Goal: Information Seeking & Learning: Learn about a topic

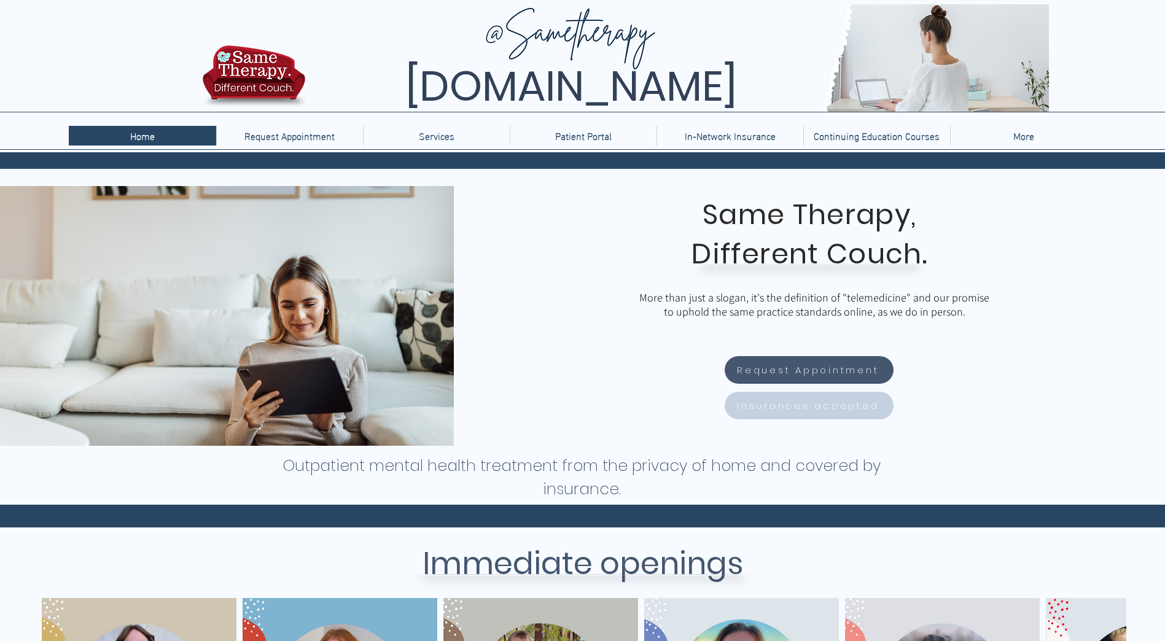
click at [829, 399] on span "Insurances accepted" at bounding box center [808, 406] width 142 height 14
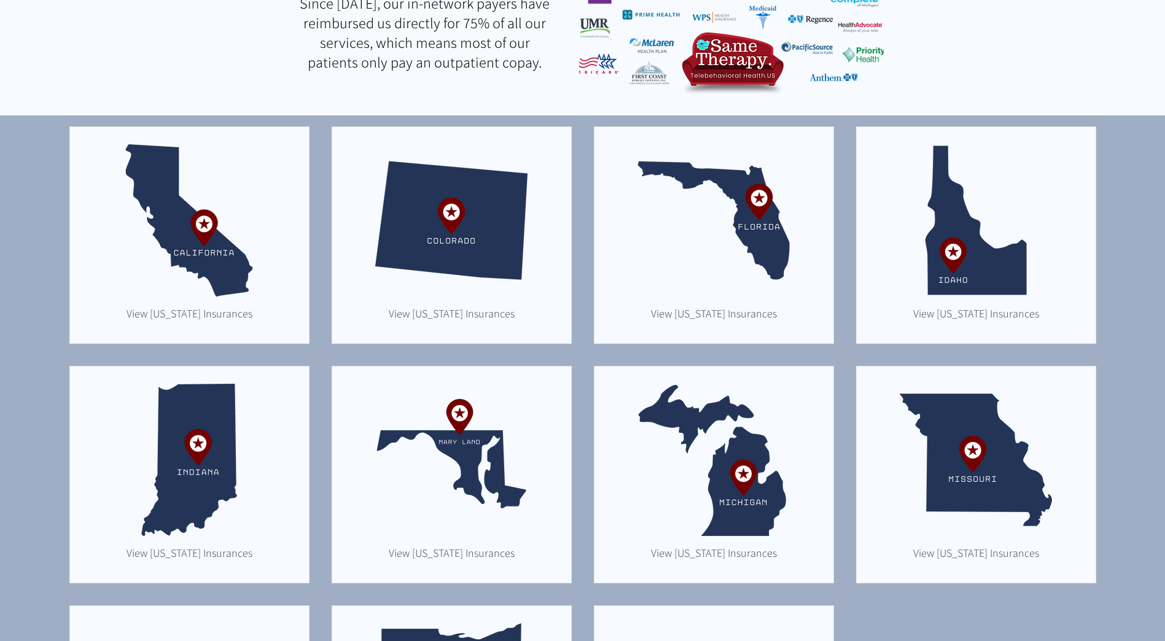
scroll to position [369, 0]
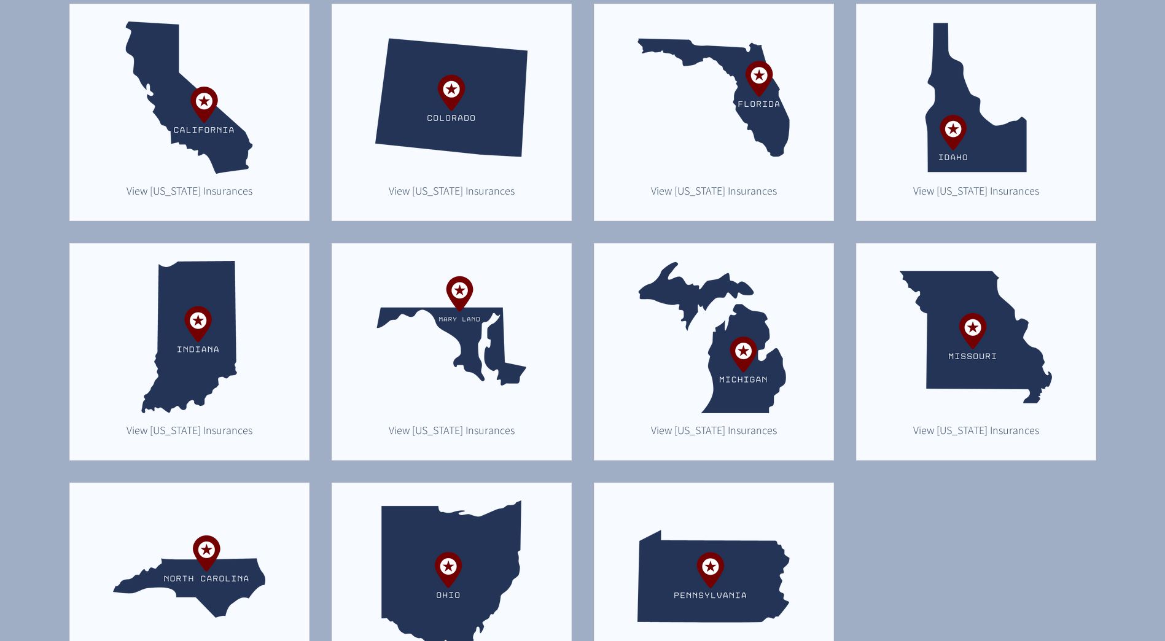
click at [767, 376] on img "main content" at bounding box center [714, 337] width 152 height 152
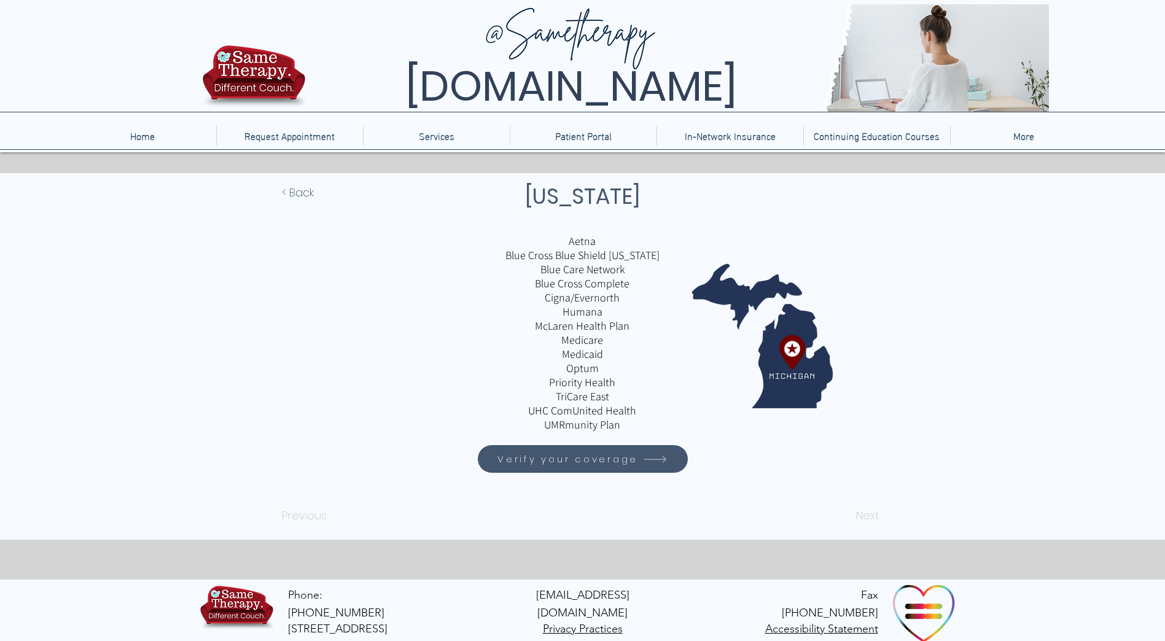
scroll to position [7, 0]
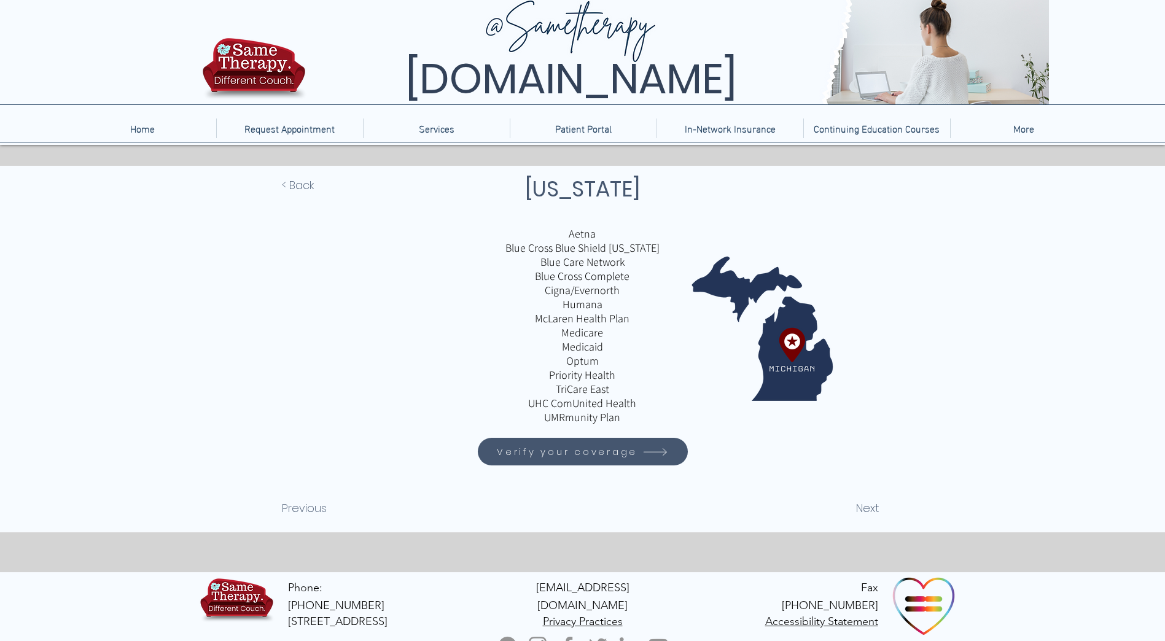
click at [592, 454] on span "Verify your coverage" at bounding box center [567, 452] width 141 height 14
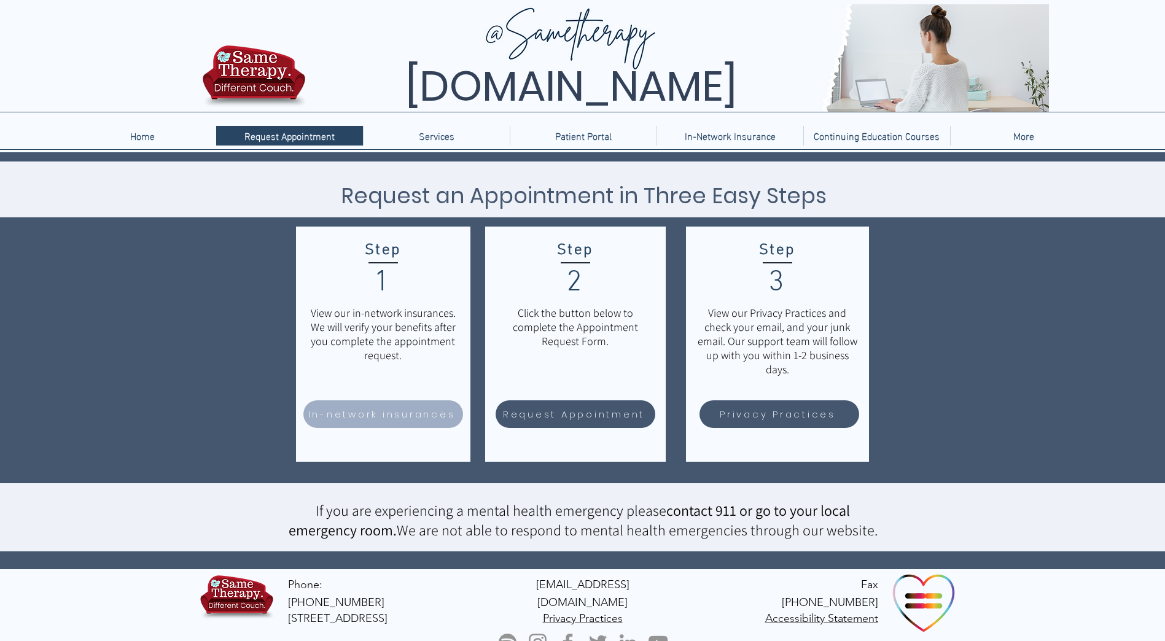
click at [338, 410] on span "In-network insurances" at bounding box center [381, 414] width 147 height 14
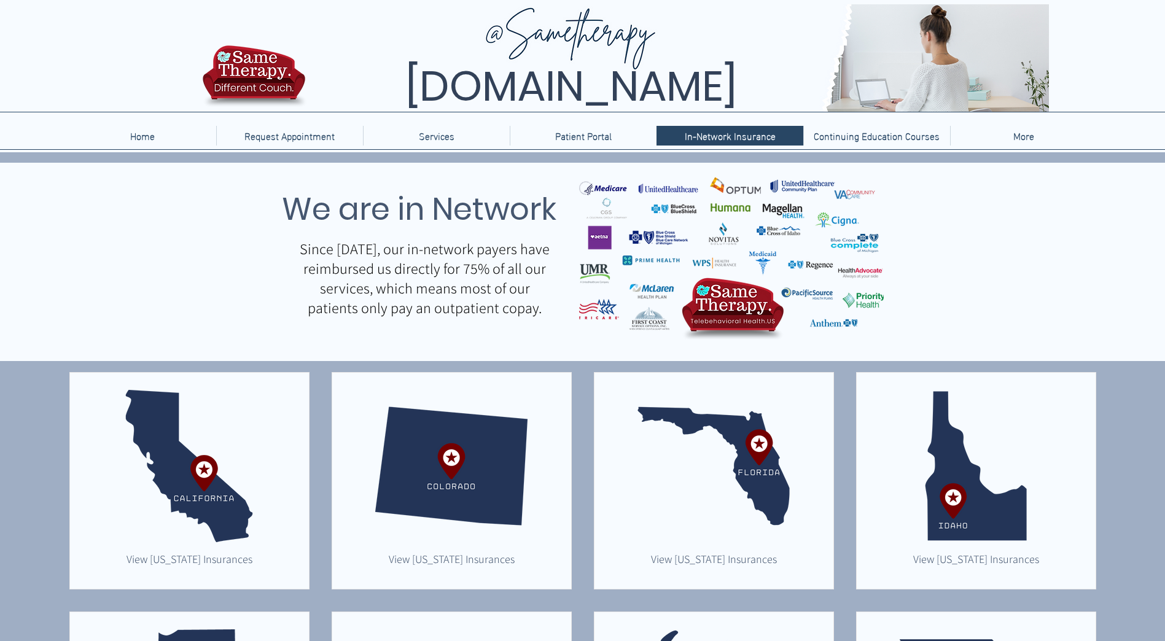
scroll to position [307, 0]
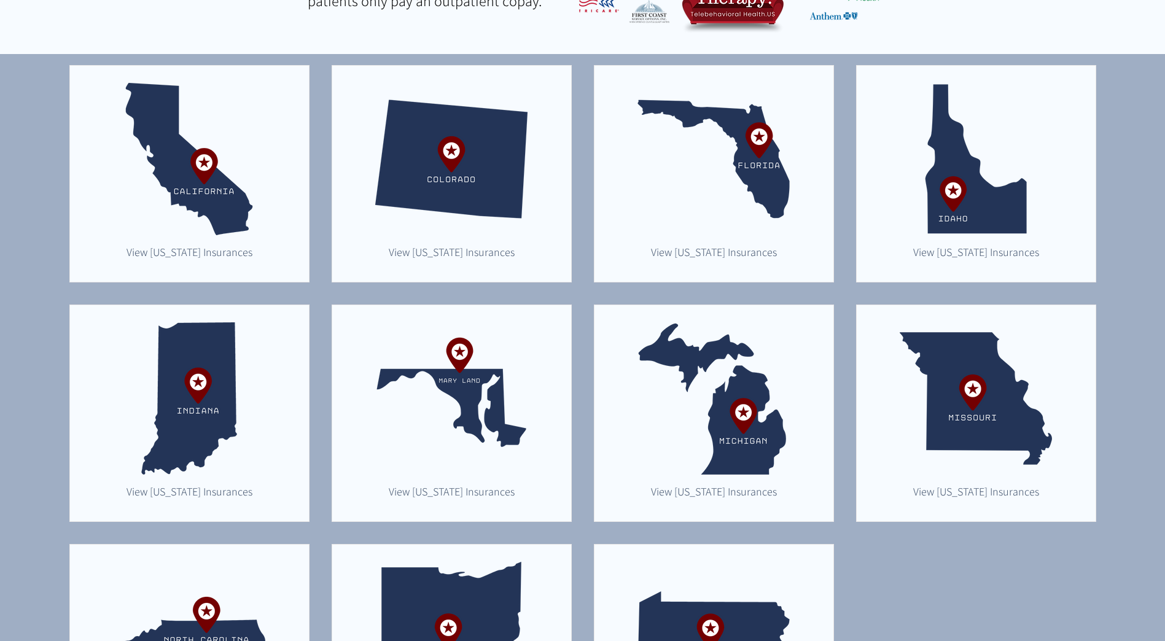
click at [766, 413] on img "main content" at bounding box center [714, 398] width 152 height 152
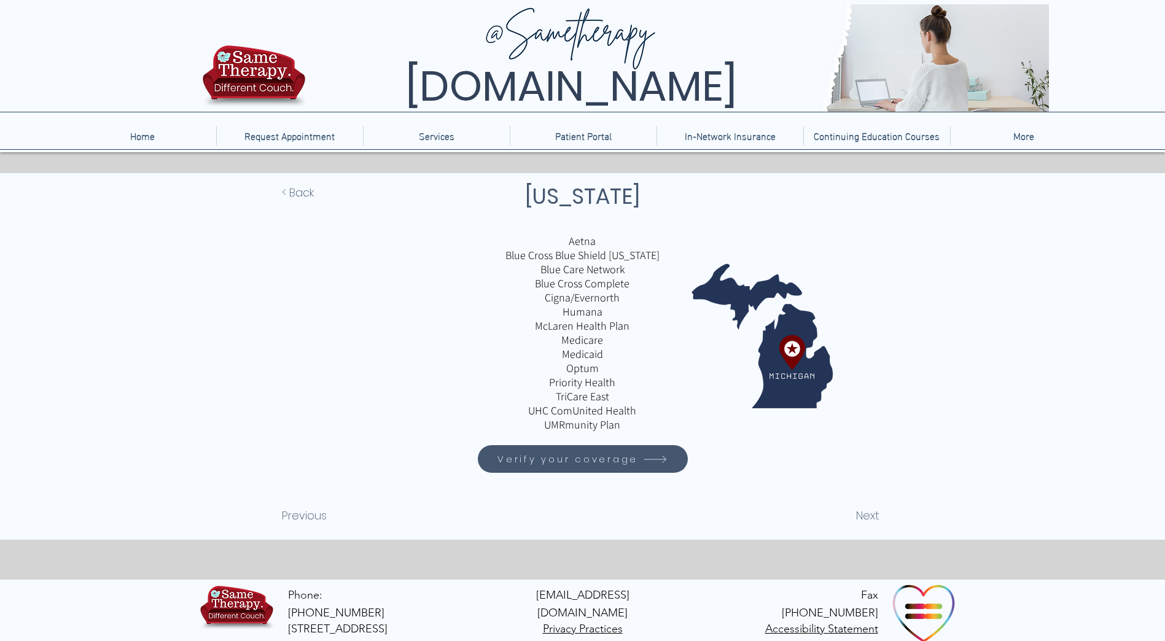
scroll to position [7, 0]
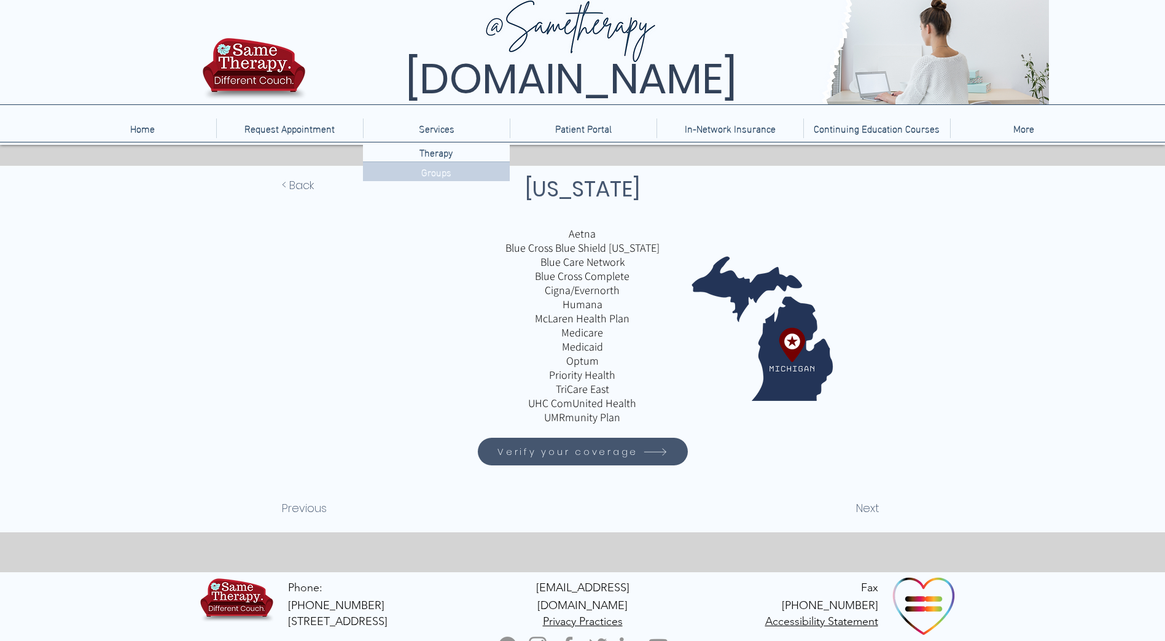
click at [429, 168] on p "Groups" at bounding box center [436, 171] width 40 height 19
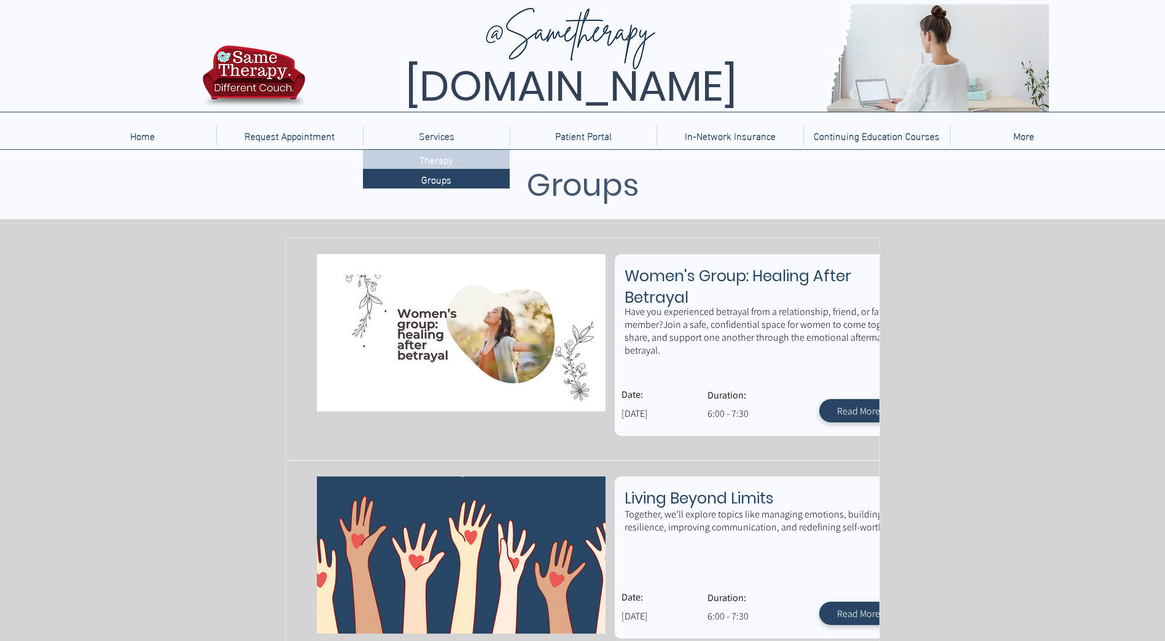
click at [429, 158] on p "Therapy" at bounding box center [436, 159] width 43 height 19
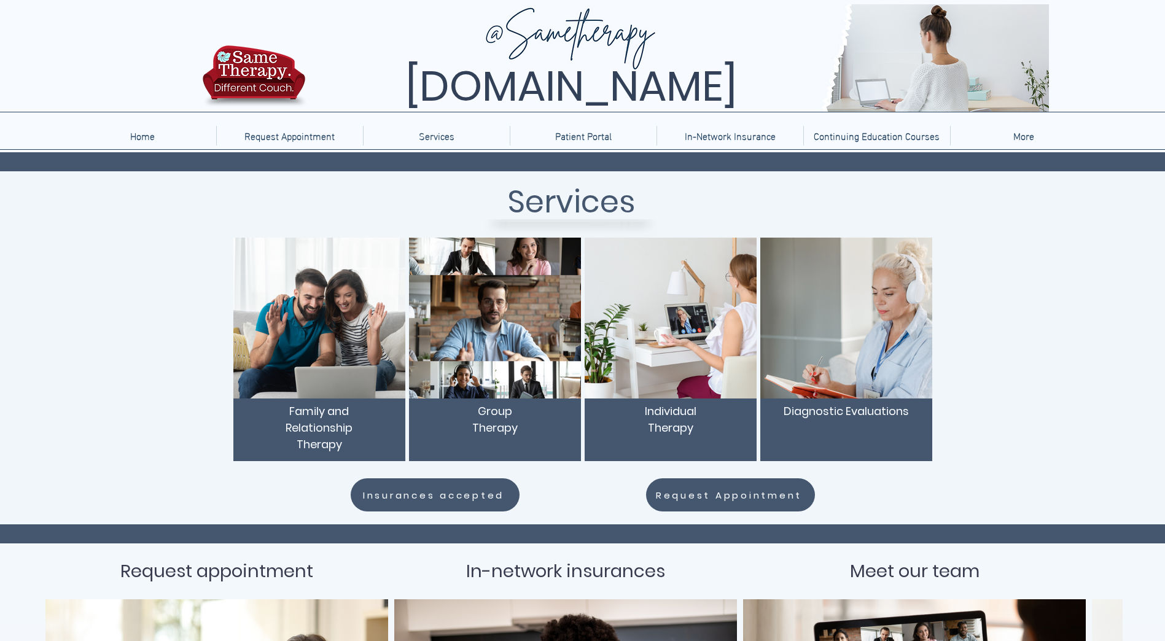
scroll to position [61, 0]
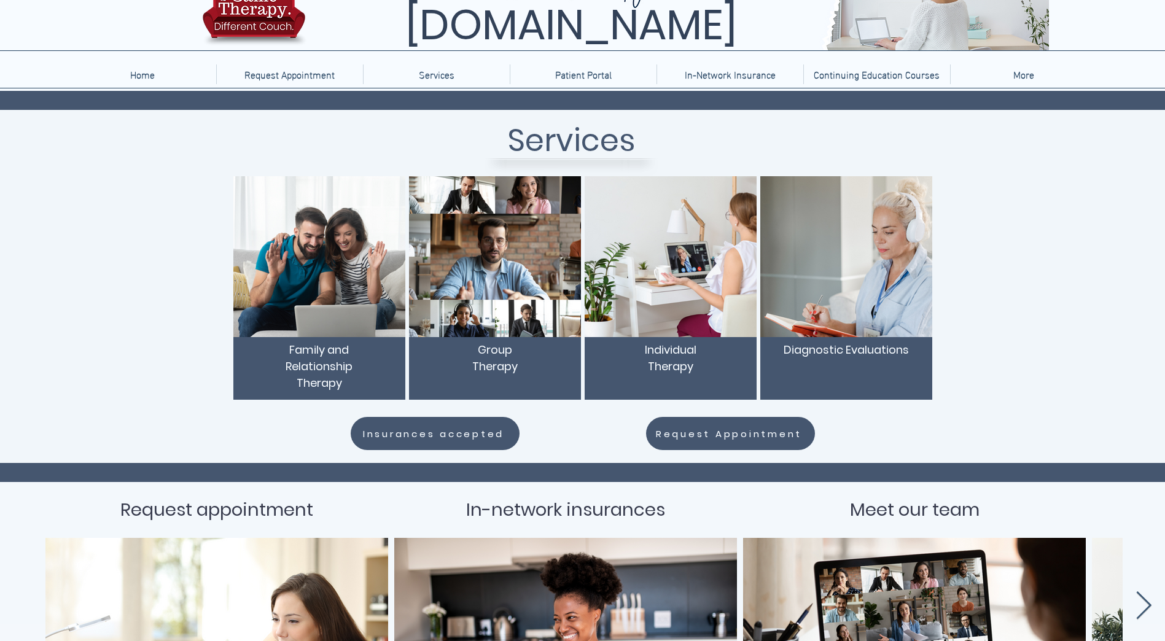
click at [839, 353] on span "Diagnostic Evaluations" at bounding box center [846, 349] width 125 height 15
click at [863, 297] on img "main content" at bounding box center [846, 256] width 172 height 161
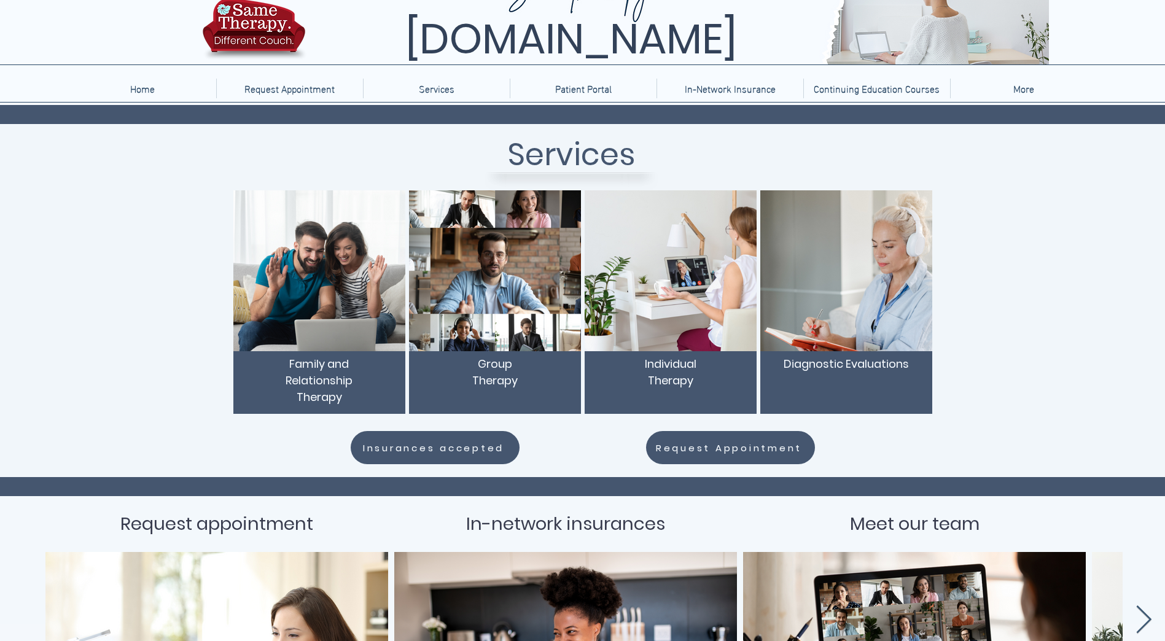
scroll to position [0, 0]
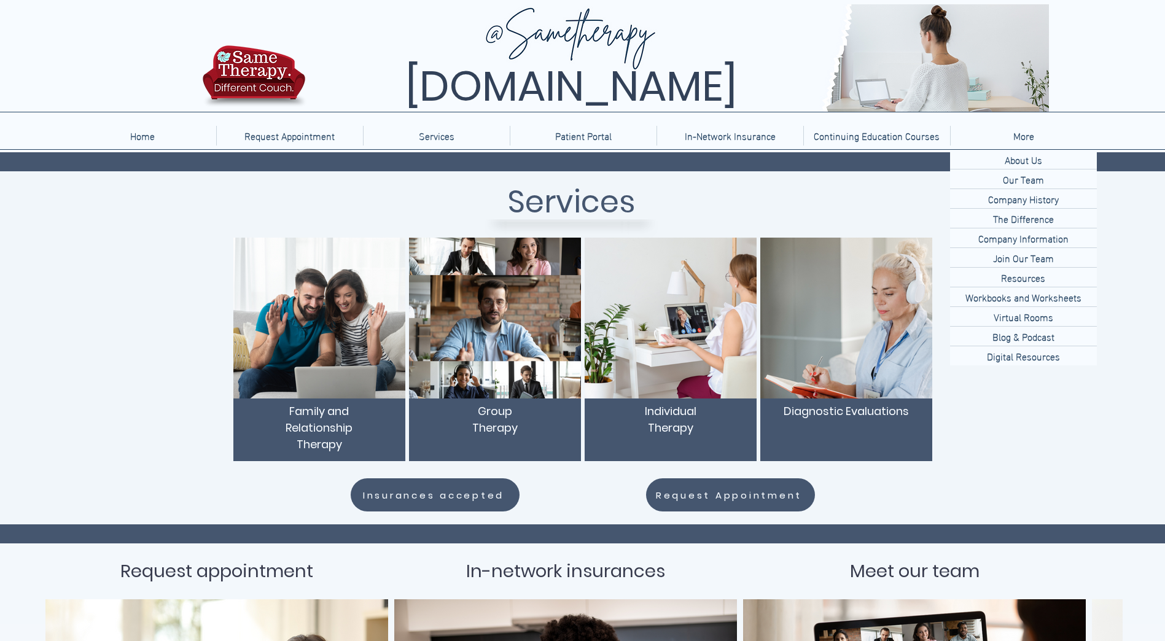
click at [1023, 136] on p "More" at bounding box center [1023, 136] width 33 height 20
click at [1045, 184] on p "Our Team" at bounding box center [1023, 179] width 51 height 19
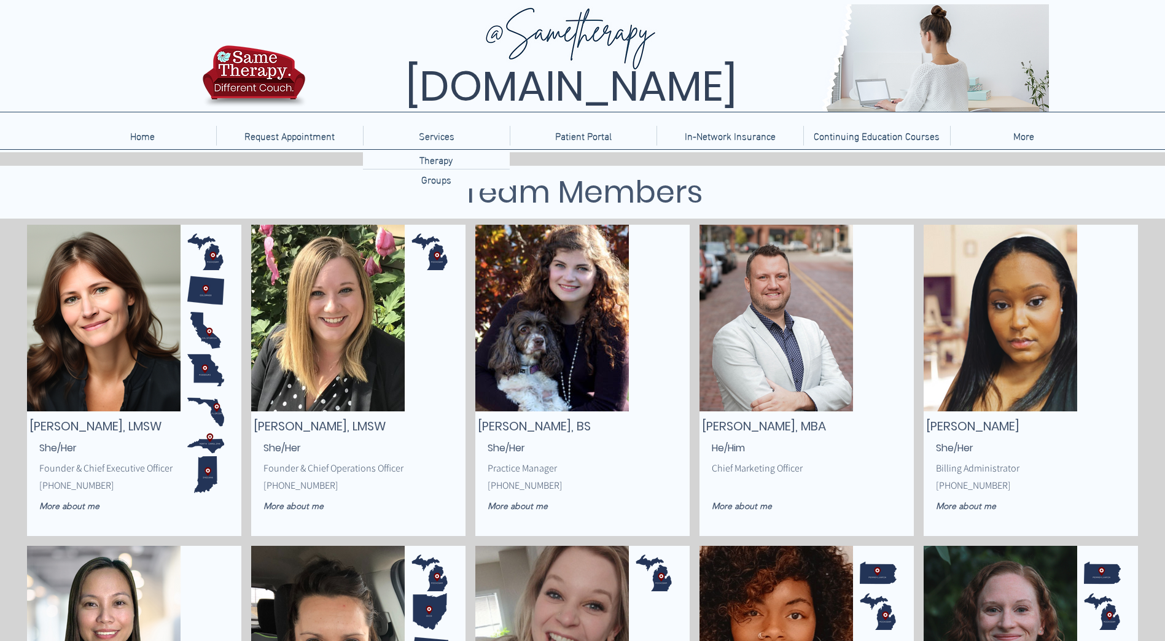
click at [434, 140] on p "Services" at bounding box center [437, 136] width 48 height 20
click at [448, 160] on p "Therapy" at bounding box center [436, 159] width 43 height 19
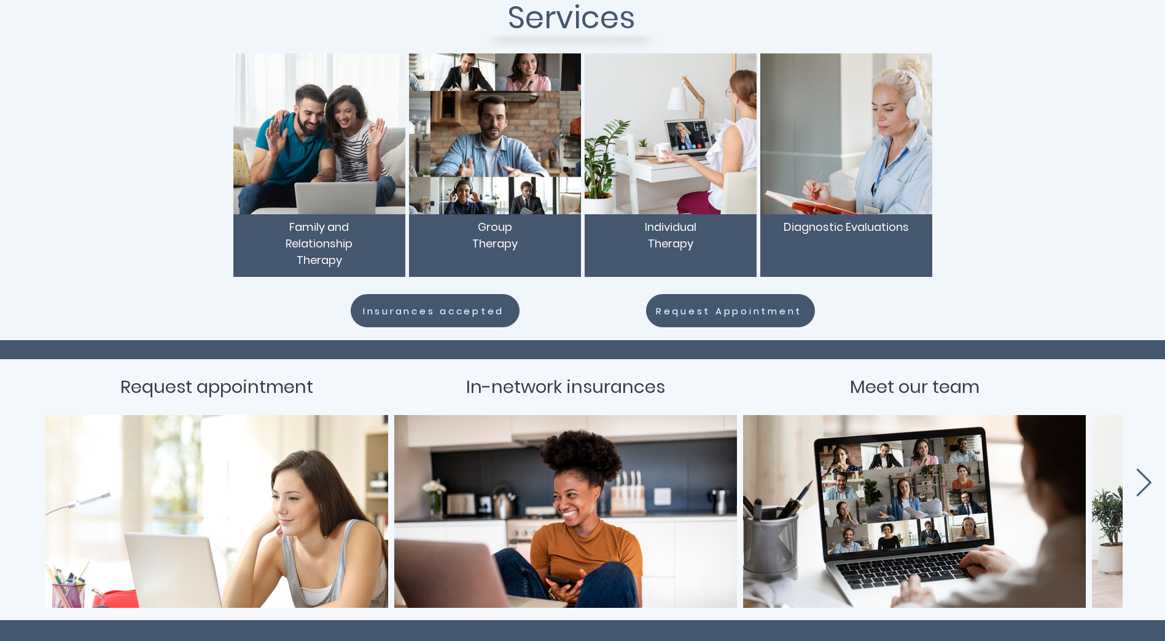
scroll to position [246, 0]
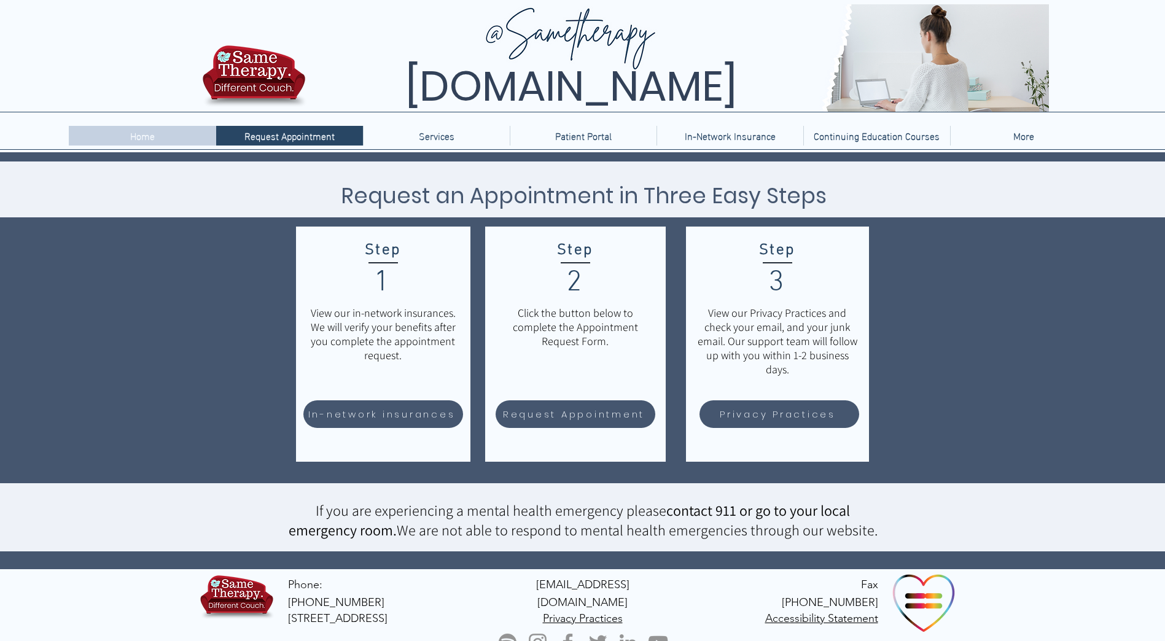
click at [148, 133] on p "Home" at bounding box center [142, 136] width 37 height 20
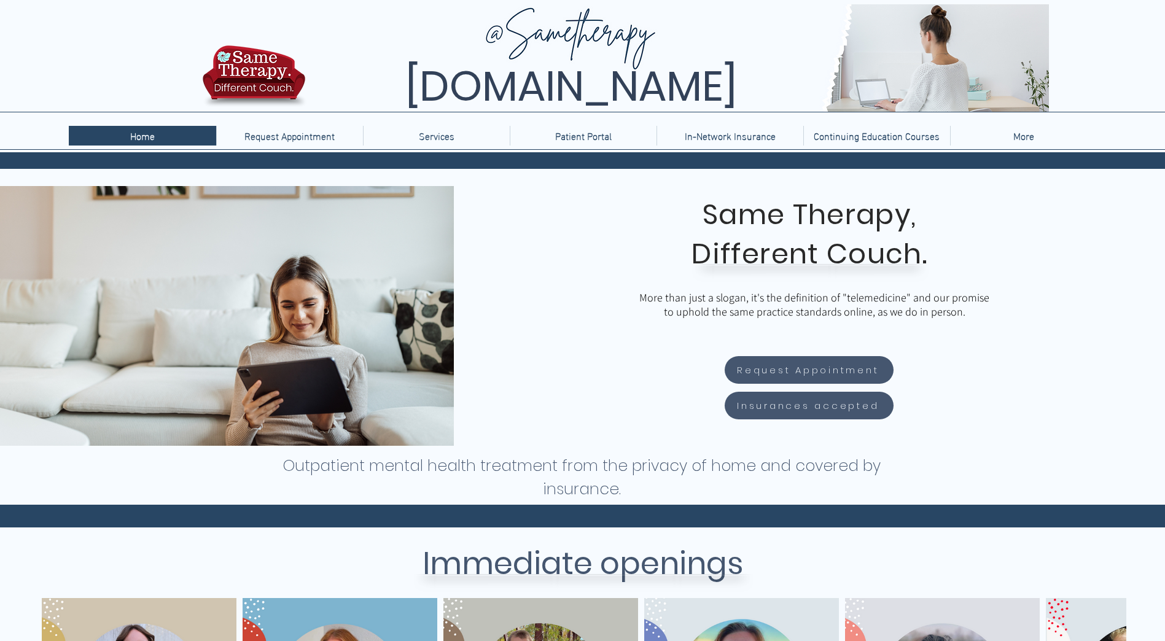
scroll to position [61, 0]
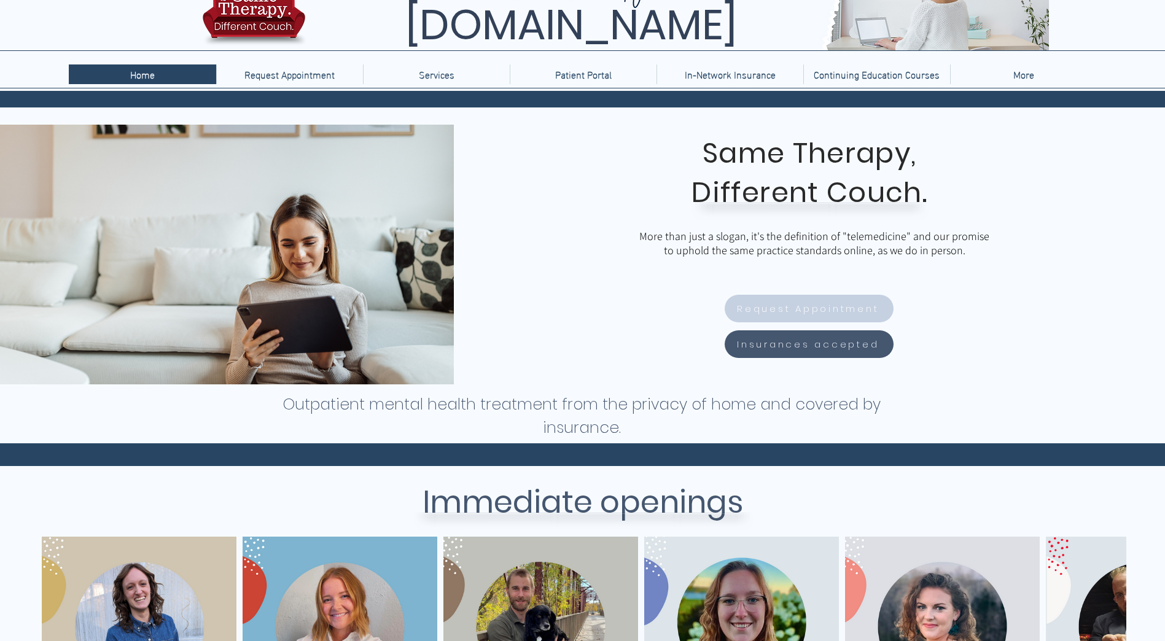
click at [796, 309] on span "Request Appointment" at bounding box center [808, 309] width 142 height 14
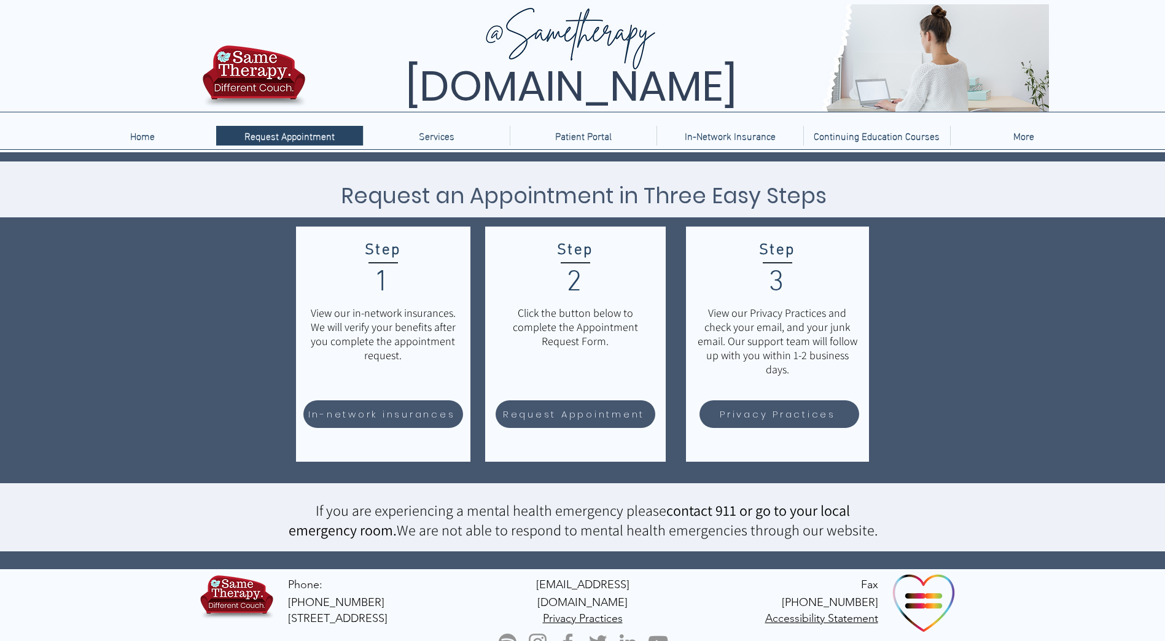
click at [410, 147] on div at bounding box center [582, 76] width 1165 height 152
click at [423, 135] on p "Services" at bounding box center [437, 136] width 48 height 20
click at [434, 138] on p "Services" at bounding box center [437, 136] width 48 height 20
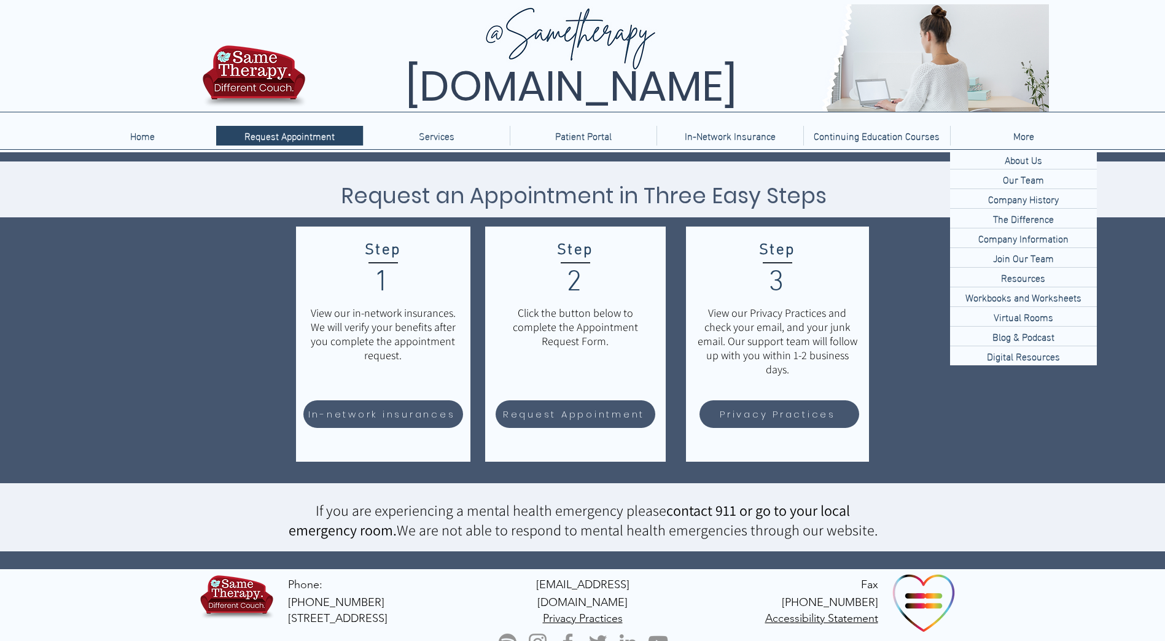
click at [1013, 135] on p "More" at bounding box center [1023, 136] width 33 height 20
click at [1024, 164] on p "About Us" at bounding box center [1023, 159] width 47 height 19
click at [1048, 241] on p "Company Information" at bounding box center [1023, 237] width 100 height 19
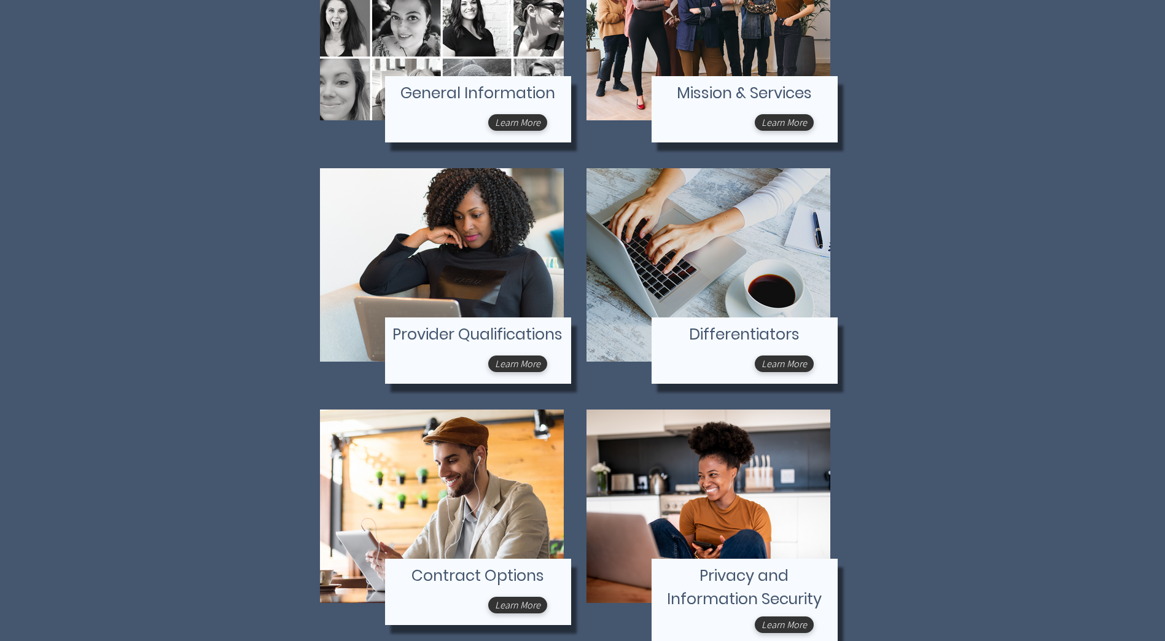
scroll to position [248, 0]
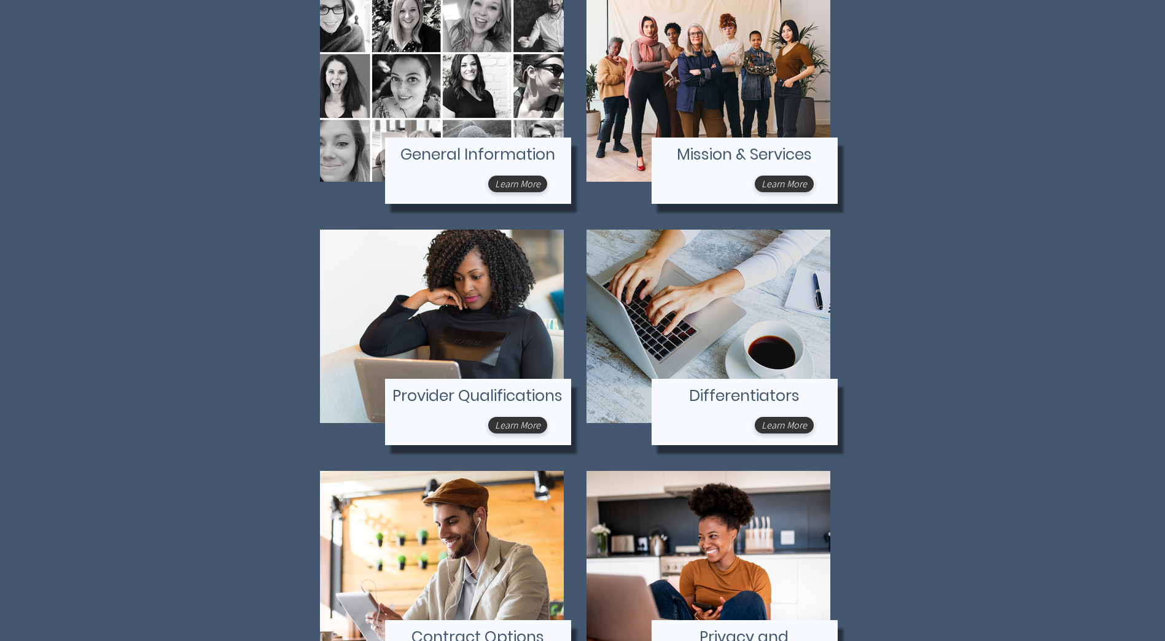
click at [483, 181] on div "main content" at bounding box center [478, 171] width 186 height 66
click at [509, 186] on span "Learn More" at bounding box center [517, 183] width 45 height 13
click at [780, 188] on span "Learn More" at bounding box center [784, 183] width 45 height 13
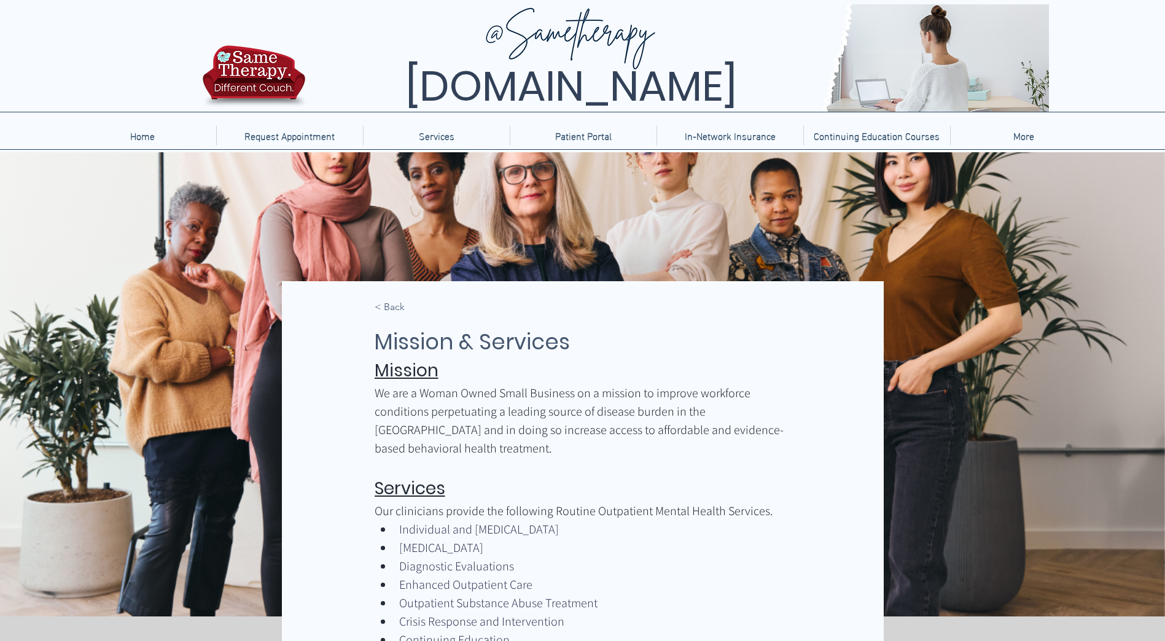
scroll to position [61, 0]
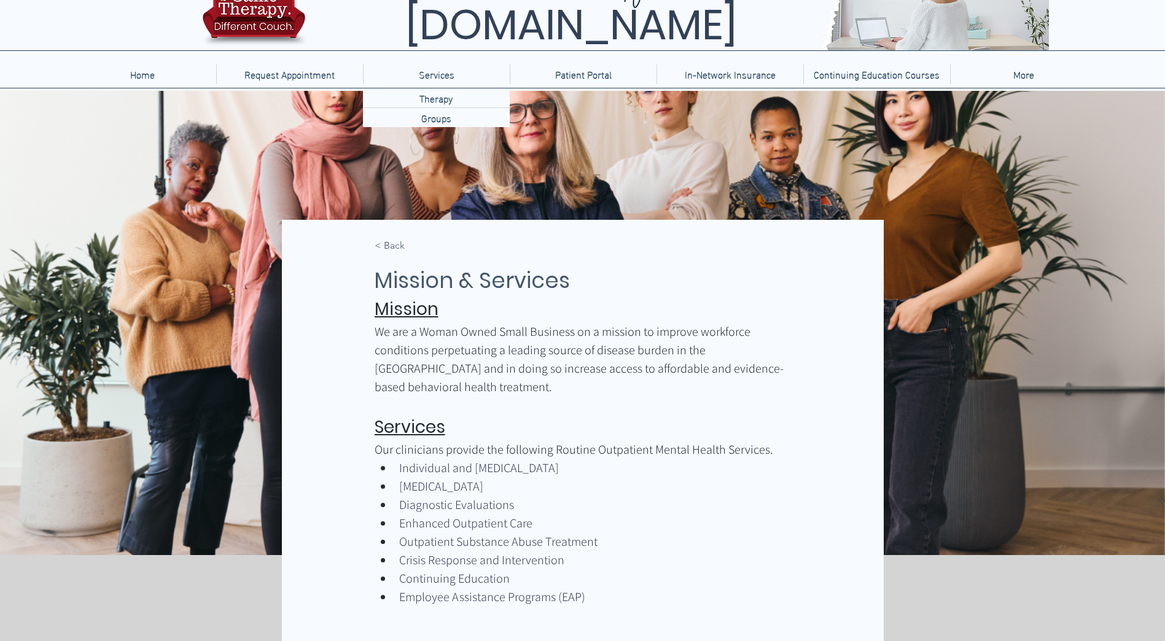
click at [442, 79] on p "Services" at bounding box center [437, 74] width 48 height 20
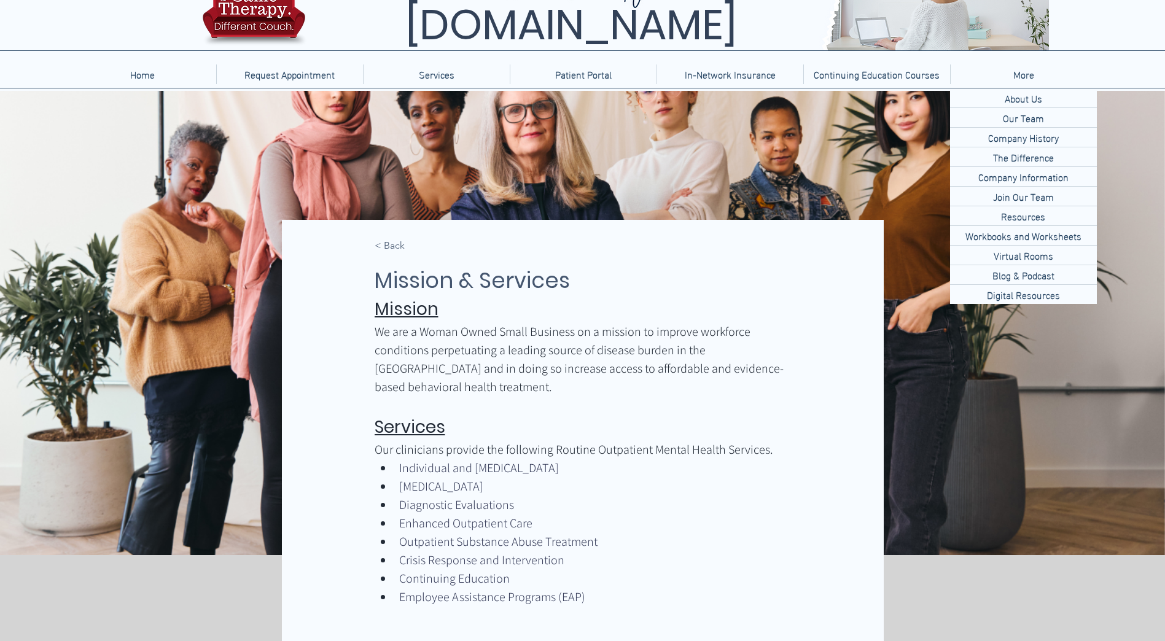
click at [1023, 74] on p "More" at bounding box center [1023, 74] width 33 height 20
click at [1031, 120] on p "Our Team" at bounding box center [1023, 117] width 51 height 19
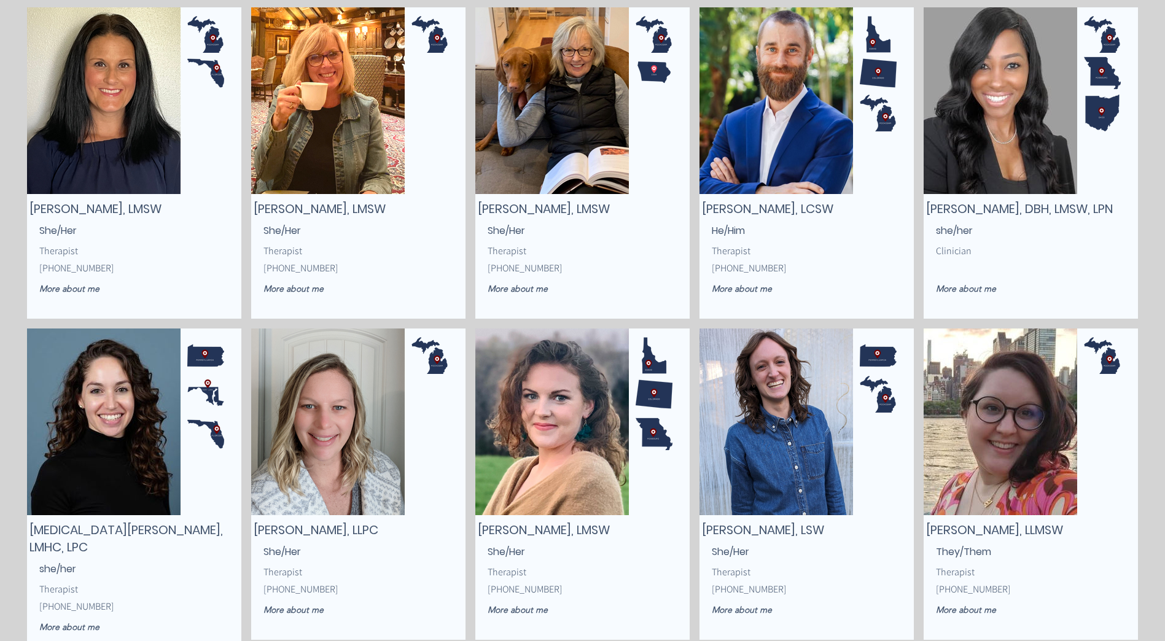
scroll to position [921, 0]
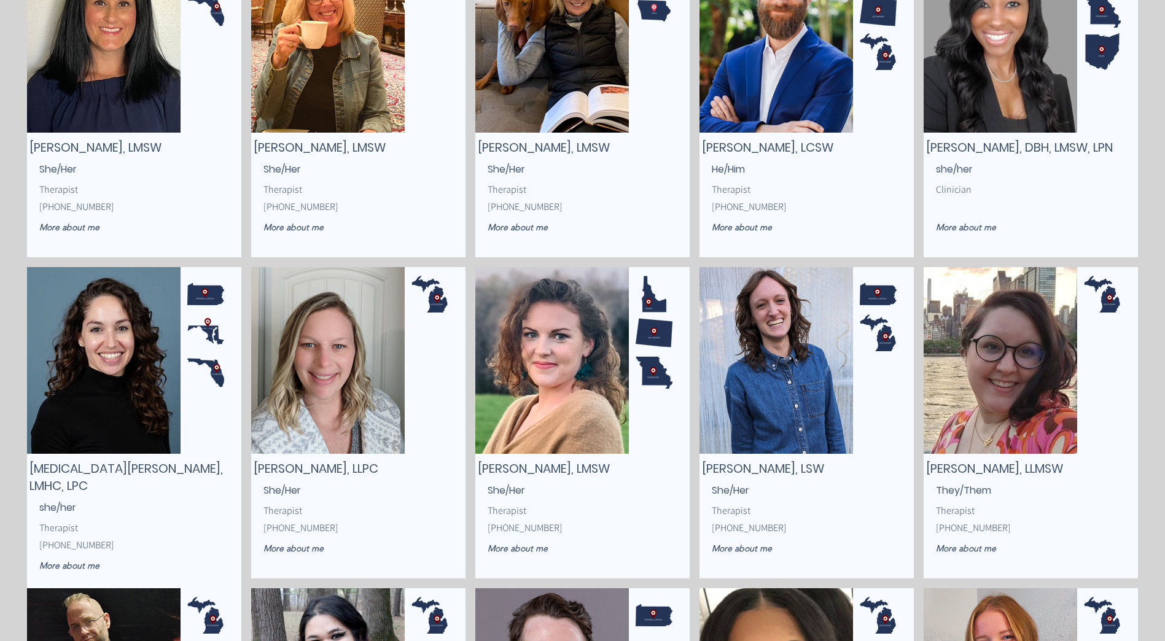
click at [354, 474] on span "Maggie Meister, LLPC" at bounding box center [316, 468] width 125 height 17
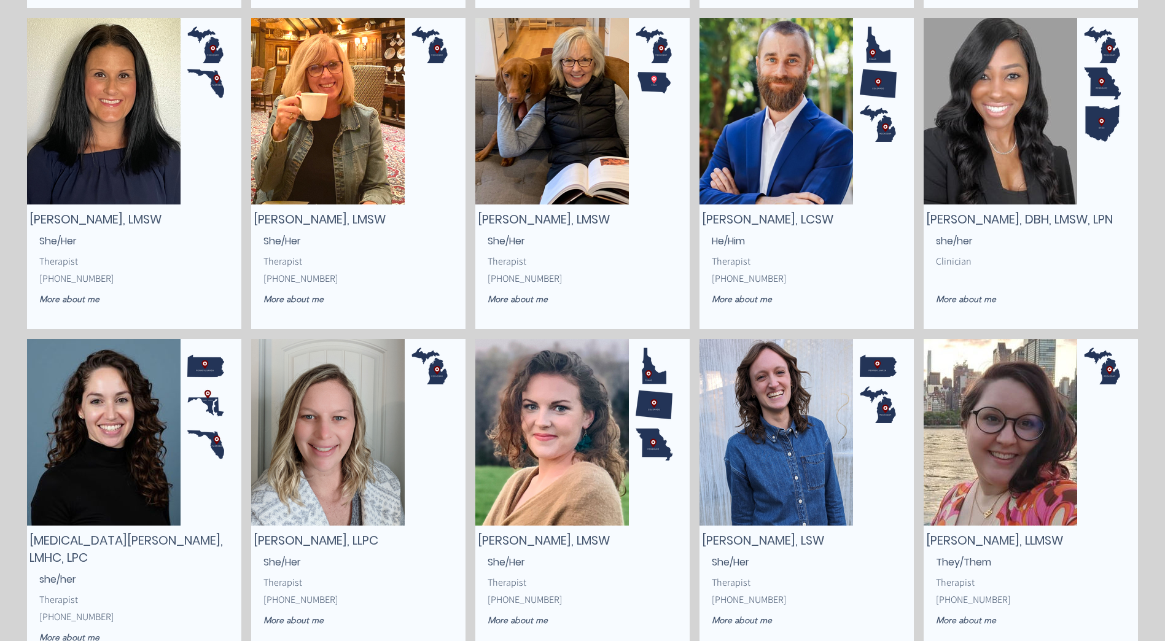
scroll to position [788, 0]
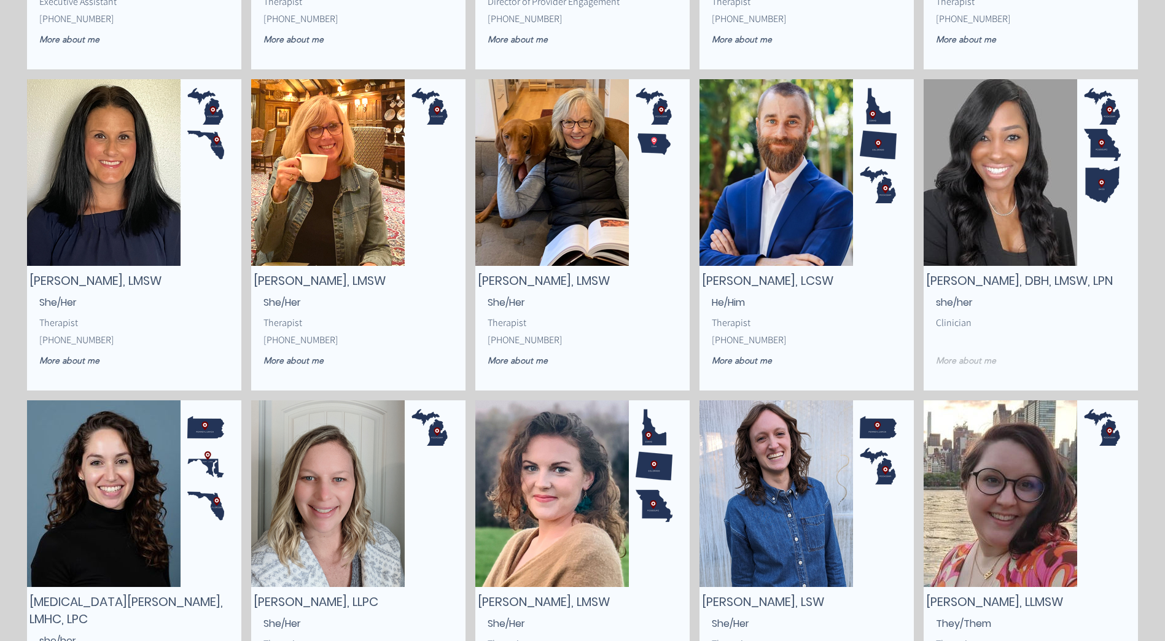
click at [983, 362] on span "More about me" at bounding box center [966, 360] width 60 height 11
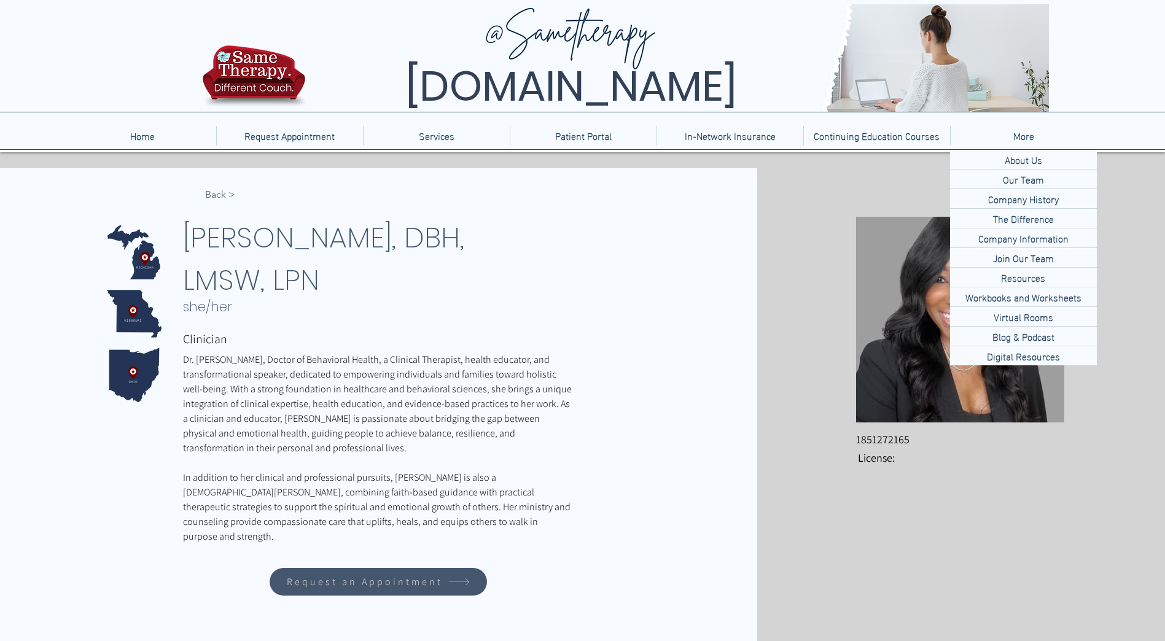
drag, startPoint x: 96, startPoint y: 65, endPoint x: 107, endPoint y: 55, distance: 15.2
click at [96, 65] on div at bounding box center [582, 76] width 1165 height 152
